Goal: Check status

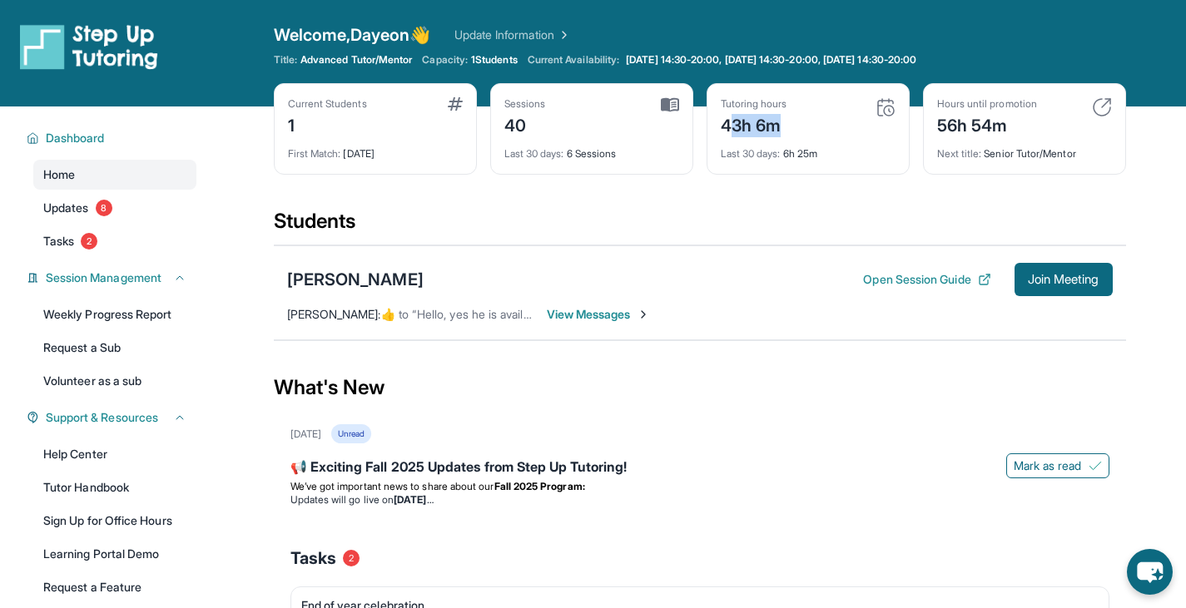
drag, startPoint x: 732, startPoint y: 127, endPoint x: 782, endPoint y: 127, distance: 49.9
click at [782, 127] on div "43h 6m" at bounding box center [754, 124] width 67 height 27
click at [787, 127] on div "43h 6m" at bounding box center [754, 124] width 67 height 27
drag, startPoint x: 787, startPoint y: 127, endPoint x: 724, endPoint y: 129, distance: 62.5
click at [724, 129] on div "43h 6m" at bounding box center [754, 124] width 67 height 27
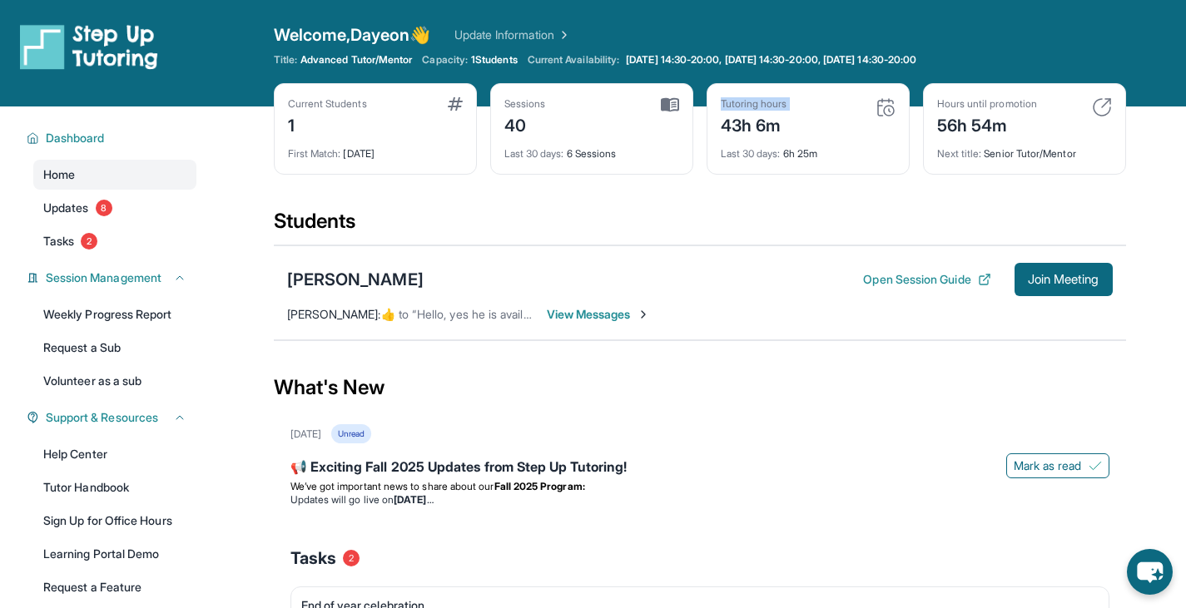
click at [716, 120] on div "Tutoring hours 43h 6m Last 30 days : 6h 25m" at bounding box center [808, 129] width 203 height 92
drag, startPoint x: 718, startPoint y: 120, endPoint x: 787, endPoint y: 117, distance: 68.3
click at [787, 117] on div "Tutoring hours 43h 6m Last 30 days : 6h 25m" at bounding box center [808, 129] width 203 height 92
click at [787, 119] on div "43h 6m" at bounding box center [754, 124] width 67 height 27
click at [675, 102] on img at bounding box center [670, 104] width 18 height 15
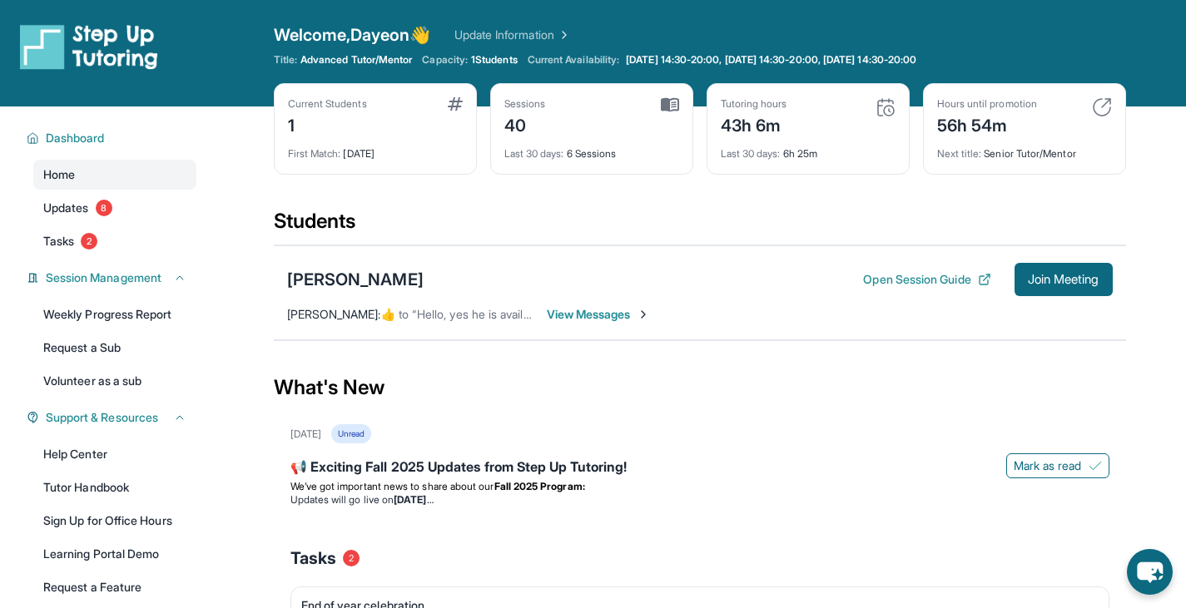
click at [547, 122] on div "Sessions 40" at bounding box center [591, 117] width 175 height 40
click at [529, 122] on div "40" at bounding box center [525, 124] width 42 height 27
click at [514, 121] on div "40" at bounding box center [525, 124] width 42 height 27
drag, startPoint x: 515, startPoint y: 121, endPoint x: 558, endPoint y: 122, distance: 42.5
click at [558, 122] on div "Sessions 40" at bounding box center [591, 117] width 175 height 40
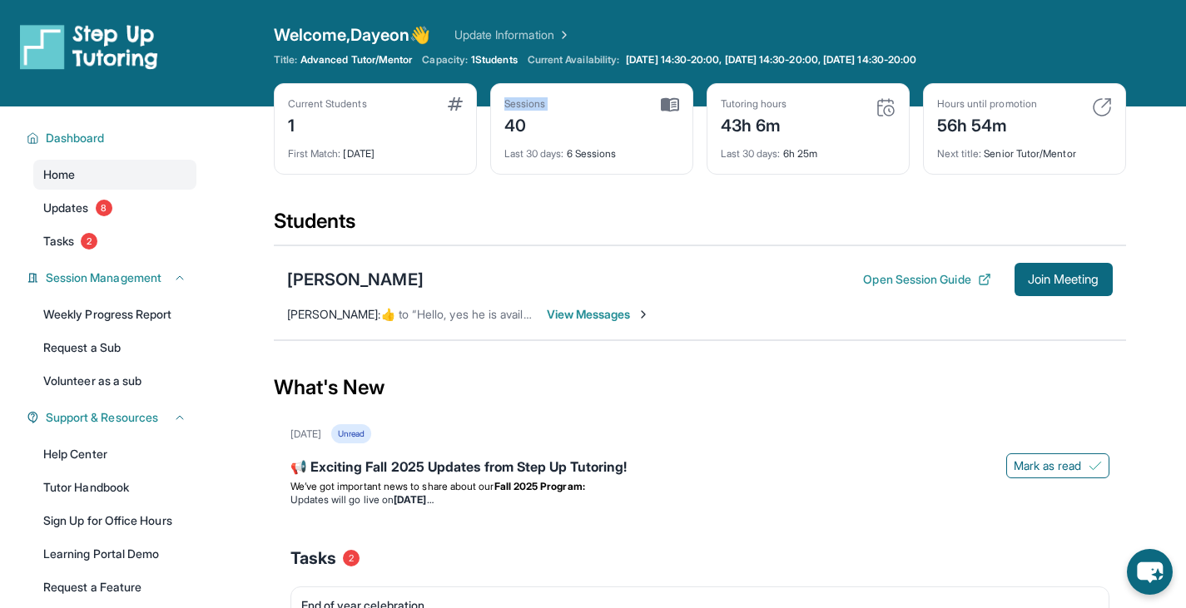
click at [593, 132] on div "Sessions 40" at bounding box center [591, 117] width 175 height 40
drag, startPoint x: 639, startPoint y: 156, endPoint x: 474, endPoint y: 166, distance: 165.2
click at [474, 166] on div "Current Students 1 First Match : 9 months ago Sessions 40 Last 30 days : 6 Sess…" at bounding box center [700, 145] width 852 height 125
click at [550, 143] on div "Last 30 days : 6 Sessions" at bounding box center [591, 148] width 175 height 23
click at [656, 107] on div "Sessions 40" at bounding box center [591, 117] width 175 height 40
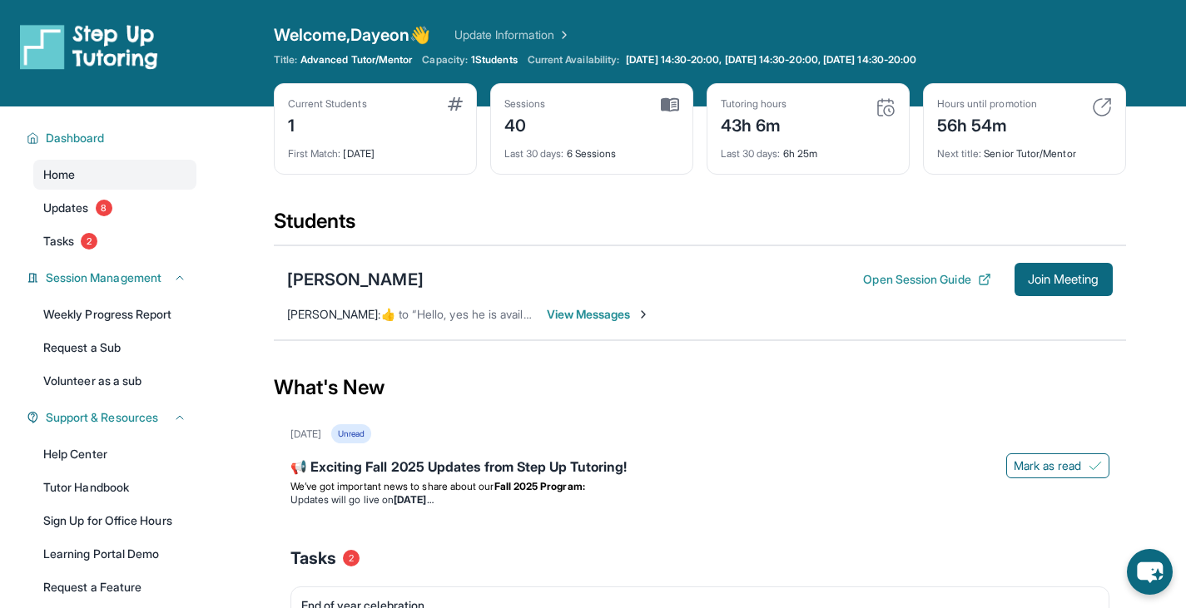
click at [678, 104] on img at bounding box center [670, 104] width 18 height 15
drag, startPoint x: 785, startPoint y: 126, endPoint x: 690, endPoint y: 129, distance: 95.0
click at [690, 129] on div "Current Students 1 First Match : 9 months ago Sessions 40 Last 30 days : 6 Sess…" at bounding box center [700, 145] width 852 height 125
click at [699, 135] on div "Current Students 1 First Match : 9 months ago Sessions 40 Last 30 days : 6 Sess…" at bounding box center [700, 145] width 852 height 125
drag, startPoint x: 714, startPoint y: 135, endPoint x: 831, endPoint y: 161, distance: 119.5
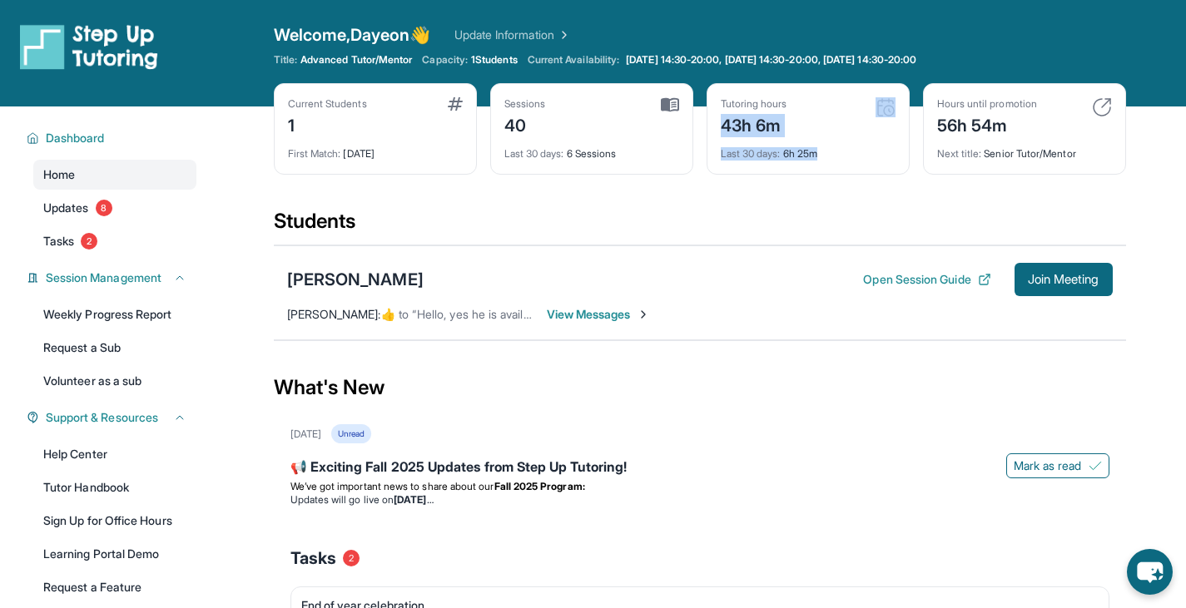
click at [831, 161] on div "Tutoring hours 43h 6m Last 30 days : 6h 25m" at bounding box center [808, 129] width 203 height 92
drag, startPoint x: 829, startPoint y: 161, endPoint x: 738, endPoint y: 142, distance: 92.6
click at [738, 142] on div "Tutoring hours 43h 6m Last 30 days : 6h 25m" at bounding box center [808, 129] width 203 height 92
click at [398, 102] on div "Current Students 1" at bounding box center [375, 117] width 175 height 40
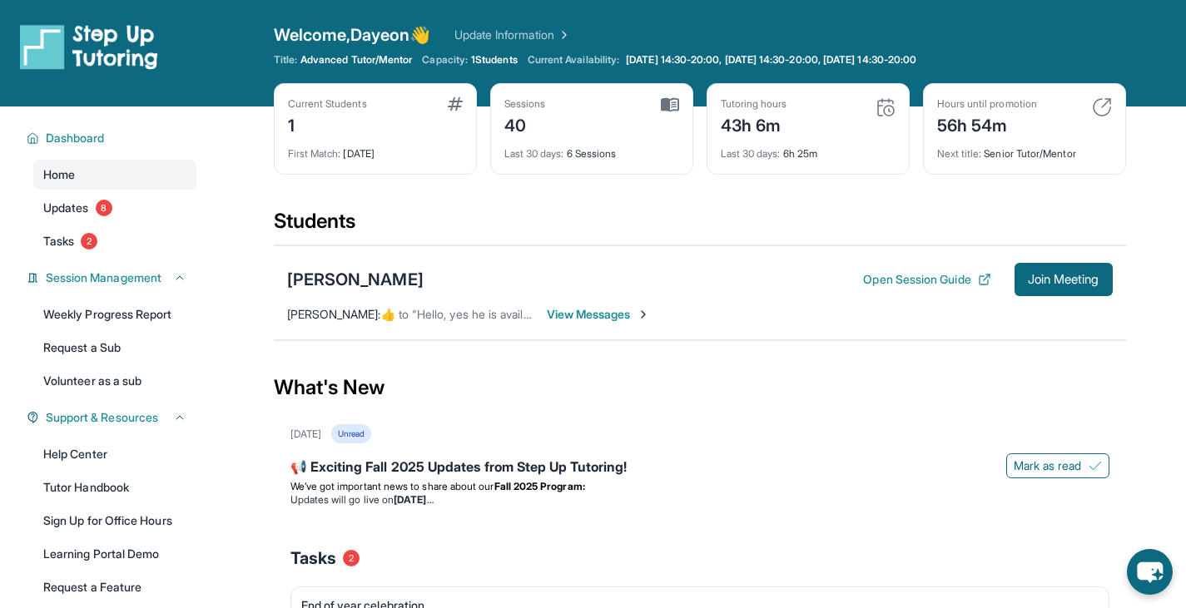
click at [453, 103] on img at bounding box center [455, 103] width 15 height 13
click at [483, 295] on div "Kirill Kudriashov Open Session Guide Join Meeting" at bounding box center [700, 279] width 826 height 33
click at [593, 317] on span "View Messages" at bounding box center [599, 314] width 104 height 17
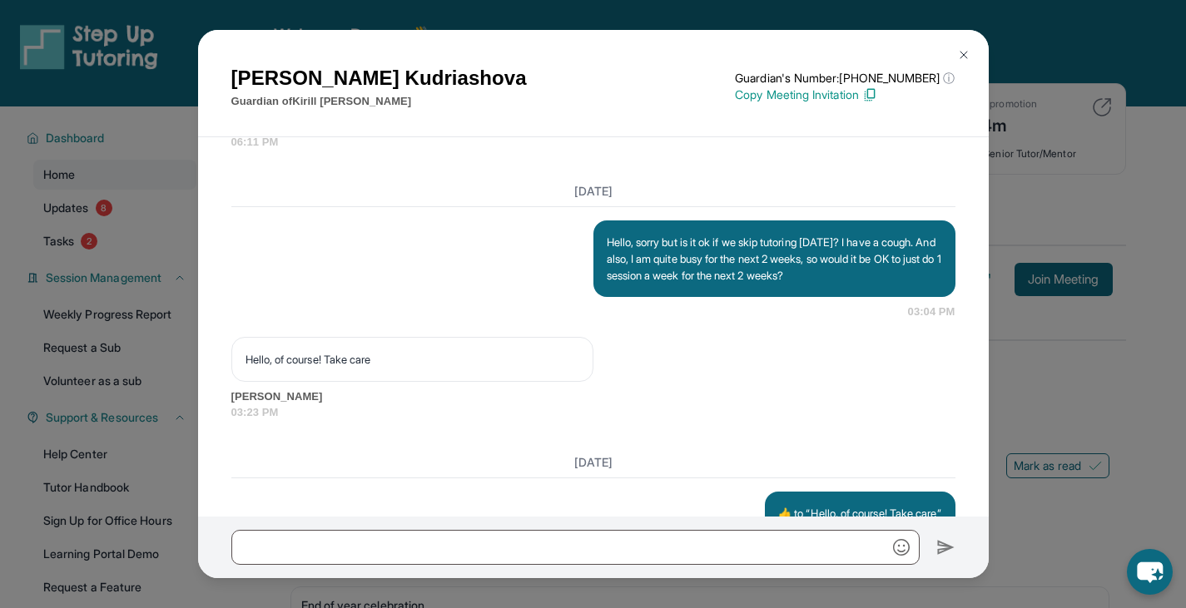
scroll to position [30499, 0]
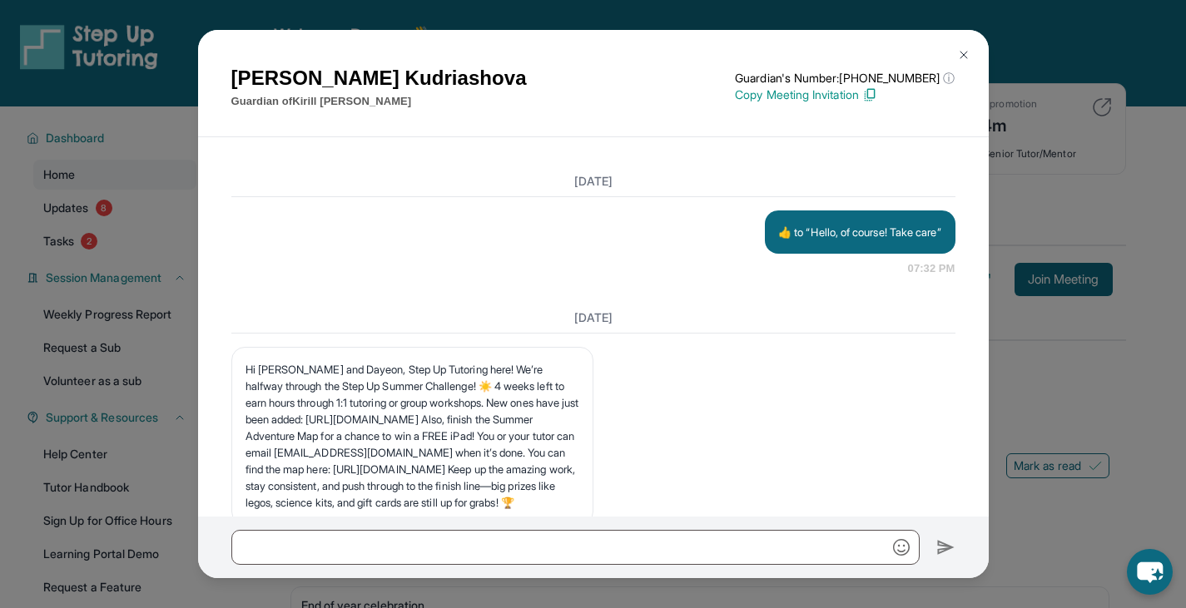
click at [959, 56] on img at bounding box center [963, 54] width 13 height 13
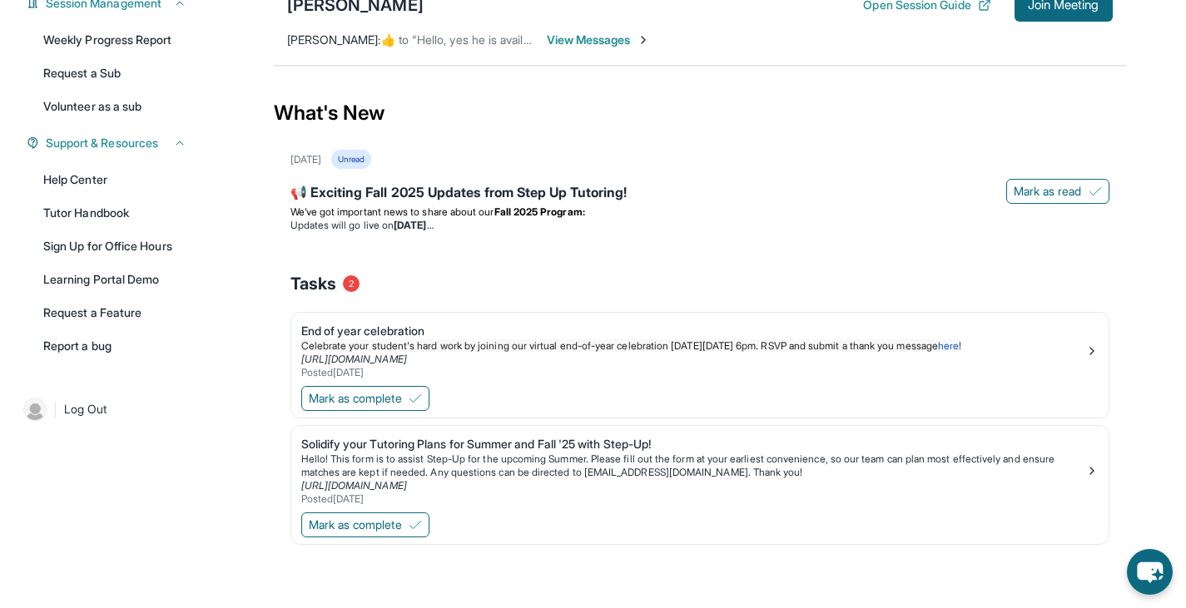
scroll to position [0, 0]
